Goal: Navigation & Orientation: Understand site structure

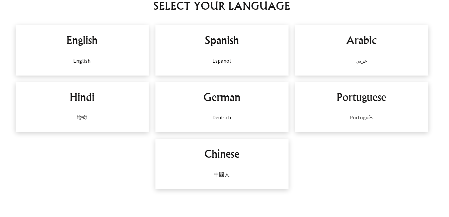
scroll to position [432, 0]
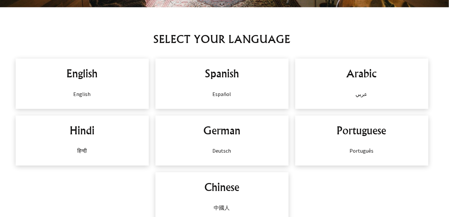
click at [80, 73] on h2 "English" at bounding box center [82, 73] width 120 height 16
click at [86, 90] on p "English" at bounding box center [82, 94] width 120 height 8
click at [97, 76] on h2 "English" at bounding box center [82, 73] width 120 height 16
click at [83, 85] on div "English English" at bounding box center [82, 84] width 133 height 50
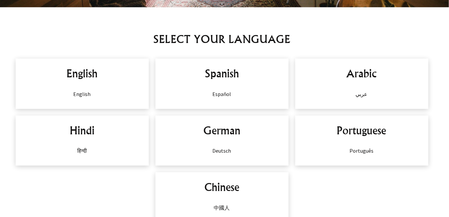
click at [109, 50] on div "SELECT YOUR LANGUAGE English English Spanish Español Arabic عربي Hindi हिन्दी G…" at bounding box center [224, 140] width 449 height 260
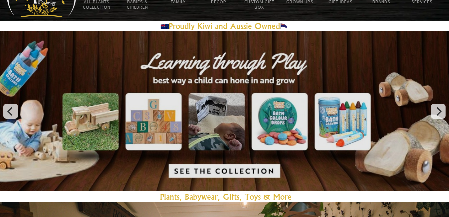
scroll to position [0, 0]
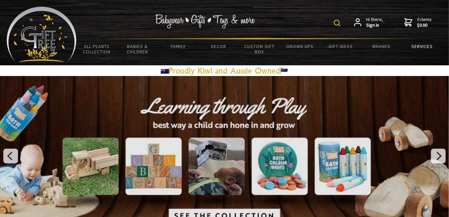
click at [422, 43] on link "Services" at bounding box center [421, 46] width 41 height 14
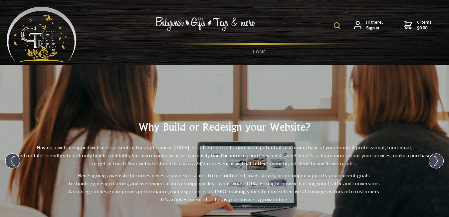
click at [182, 25] on img at bounding box center [205, 24] width 100 height 14
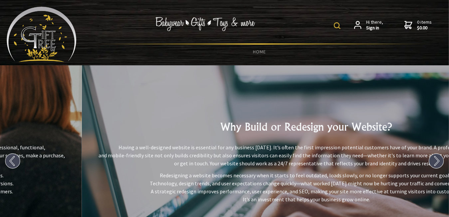
click at [209, 21] on img at bounding box center [205, 24] width 100 height 14
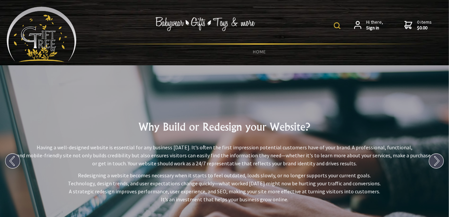
click at [29, 26] on img at bounding box center [42, 34] width 70 height 55
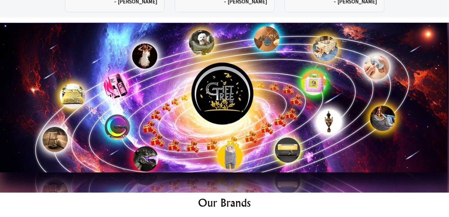
scroll to position [3391, 0]
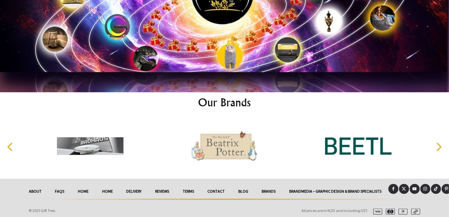
click at [35, 184] on link "About" at bounding box center [35, 191] width 26 height 15
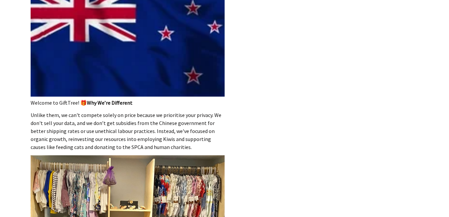
scroll to position [133, 0]
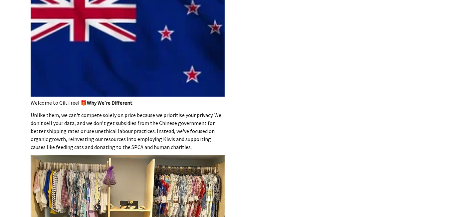
drag, startPoint x: 321, startPoint y: 3, endPoint x: 317, endPoint y: 86, distance: 83.2
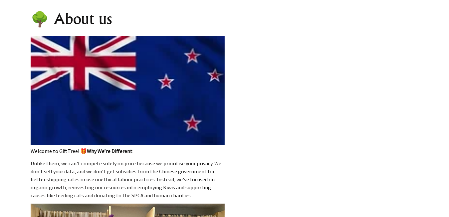
scroll to position [0, 0]
